Goal: Transaction & Acquisition: Purchase product/service

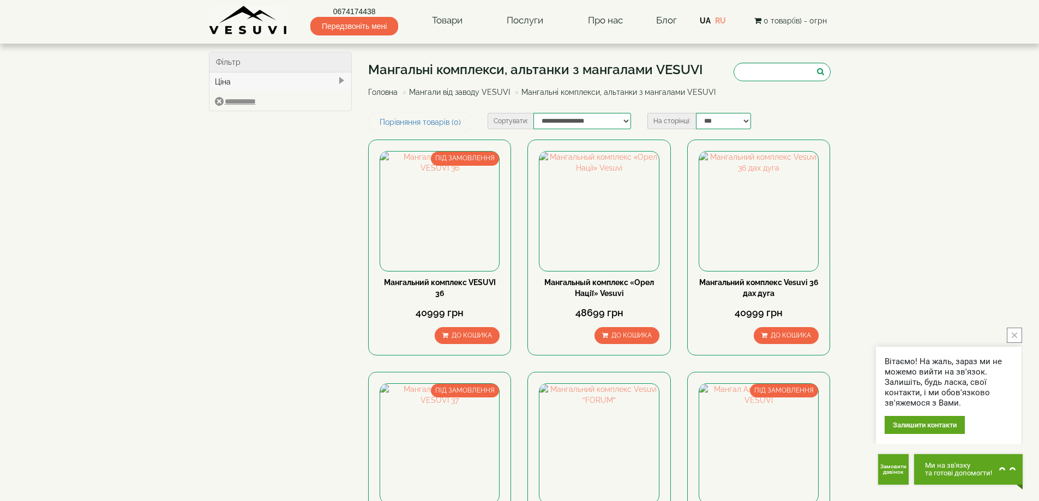
click at [1018, 332] on button "close button" at bounding box center [1014, 335] width 15 height 15
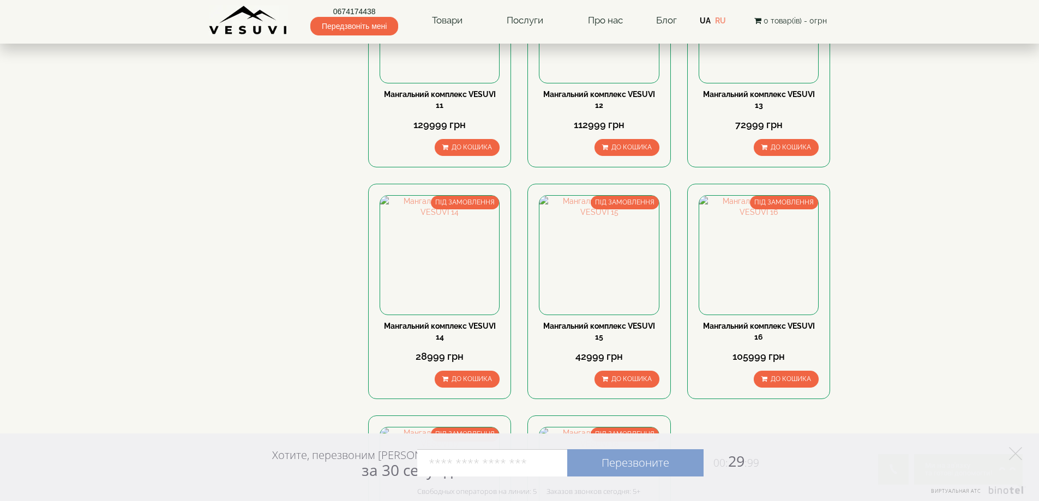
scroll to position [1582, 0]
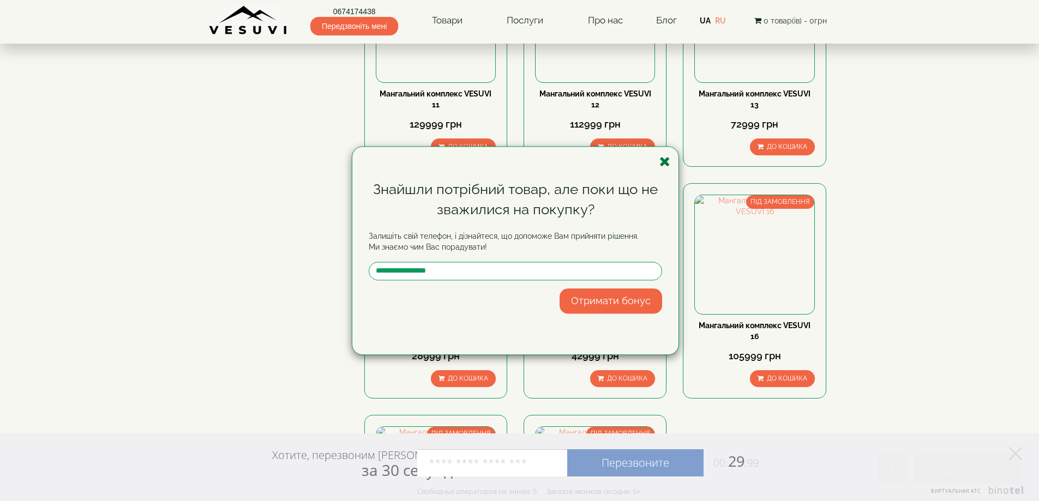
click at [665, 163] on icon "button" at bounding box center [664, 162] width 11 height 14
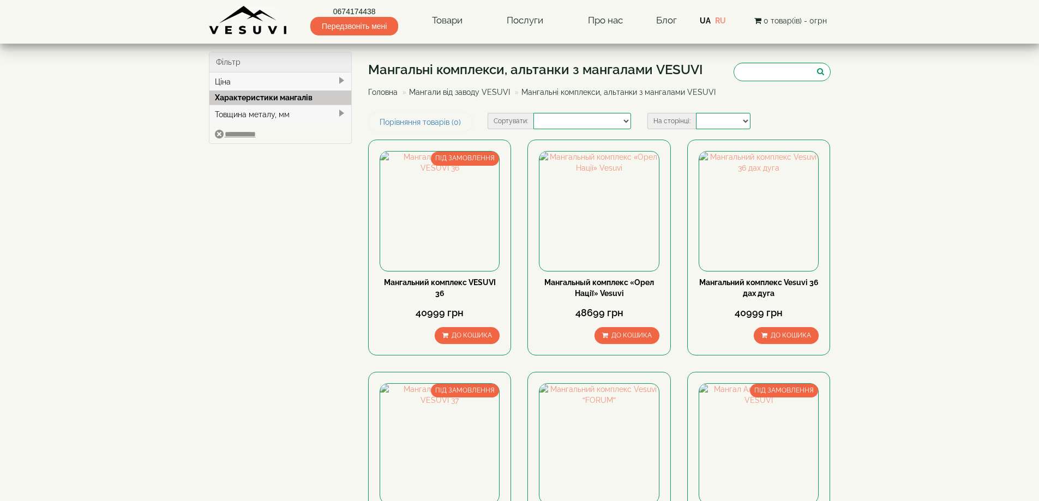
select select
